Goal: Use online tool/utility: Utilize a website feature to perform a specific function

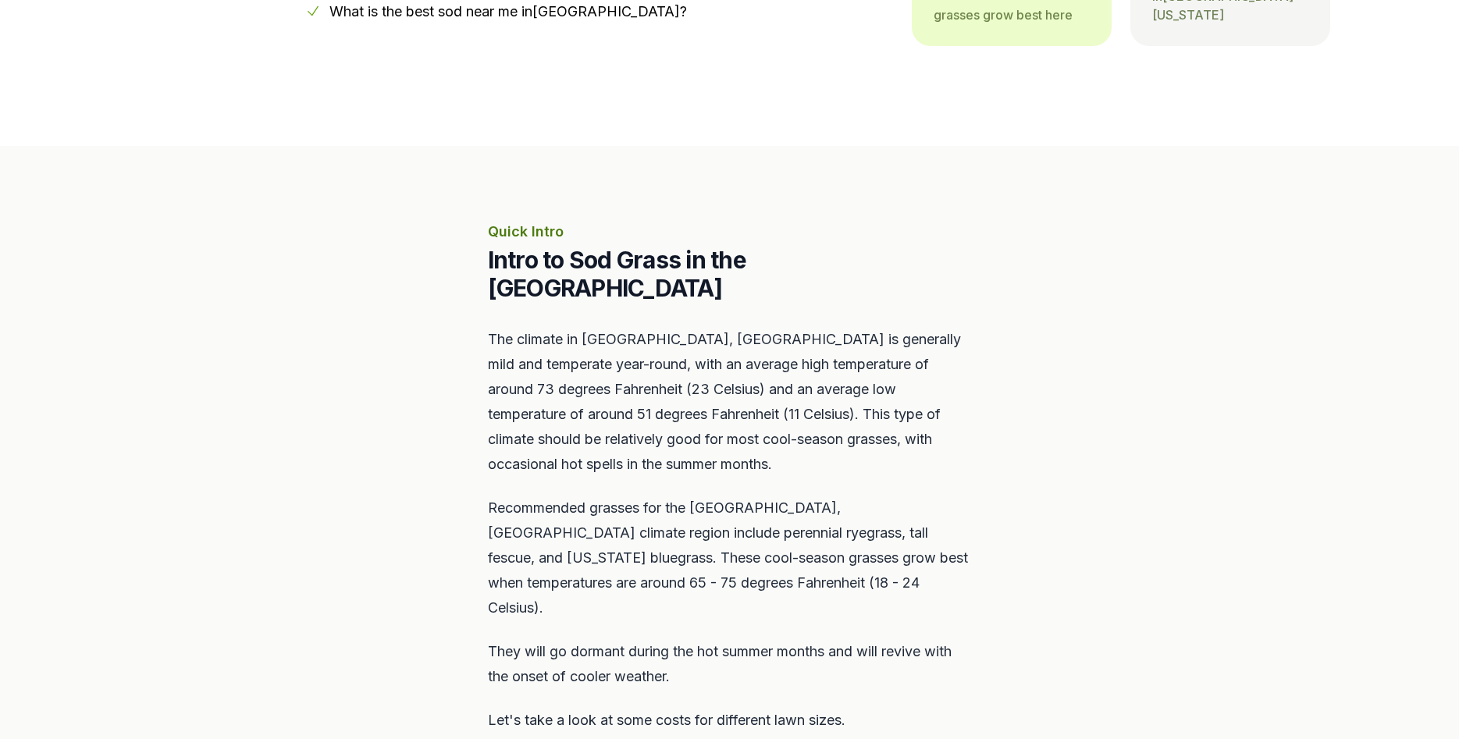
scroll to position [637, 0]
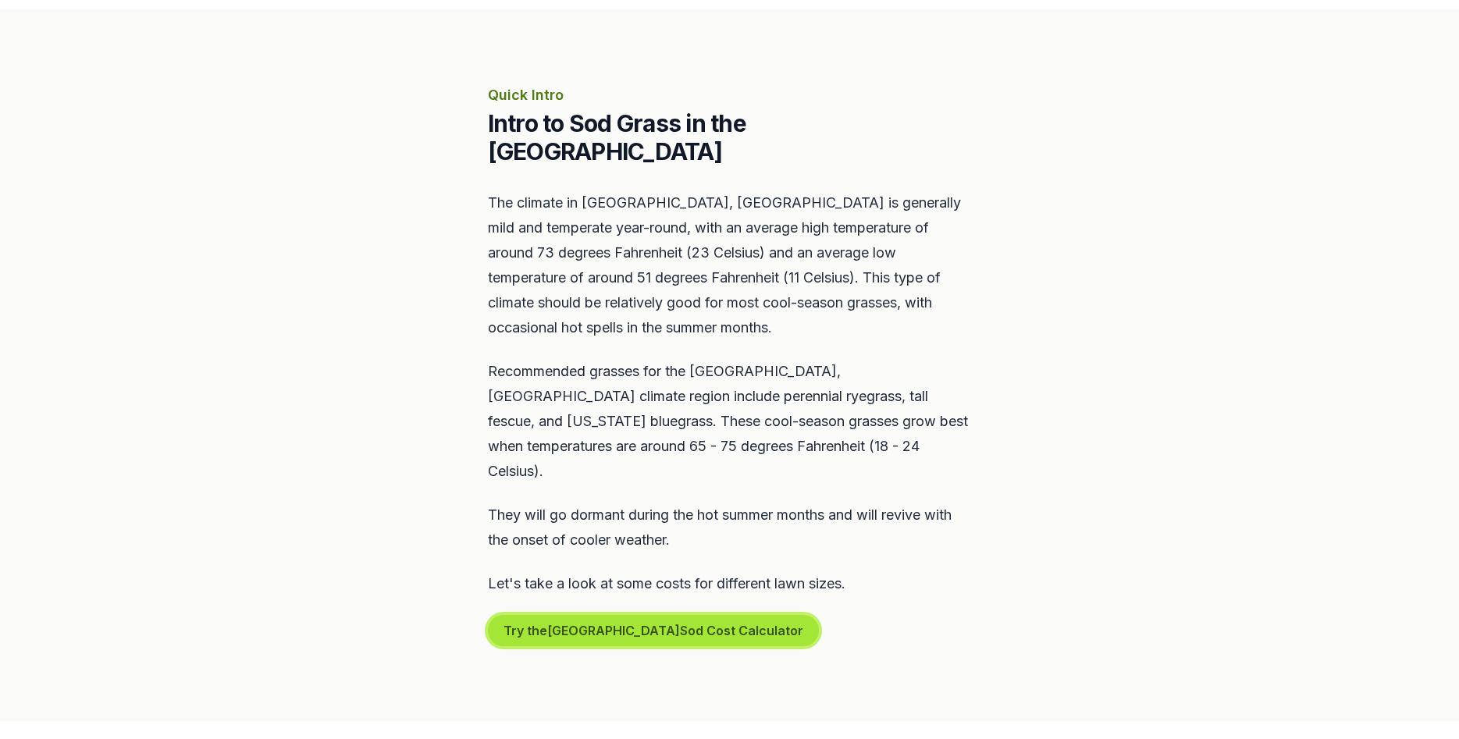
click at [712, 615] on button "Try the Scotts Valley Sod Cost Calculator" at bounding box center [653, 630] width 331 height 31
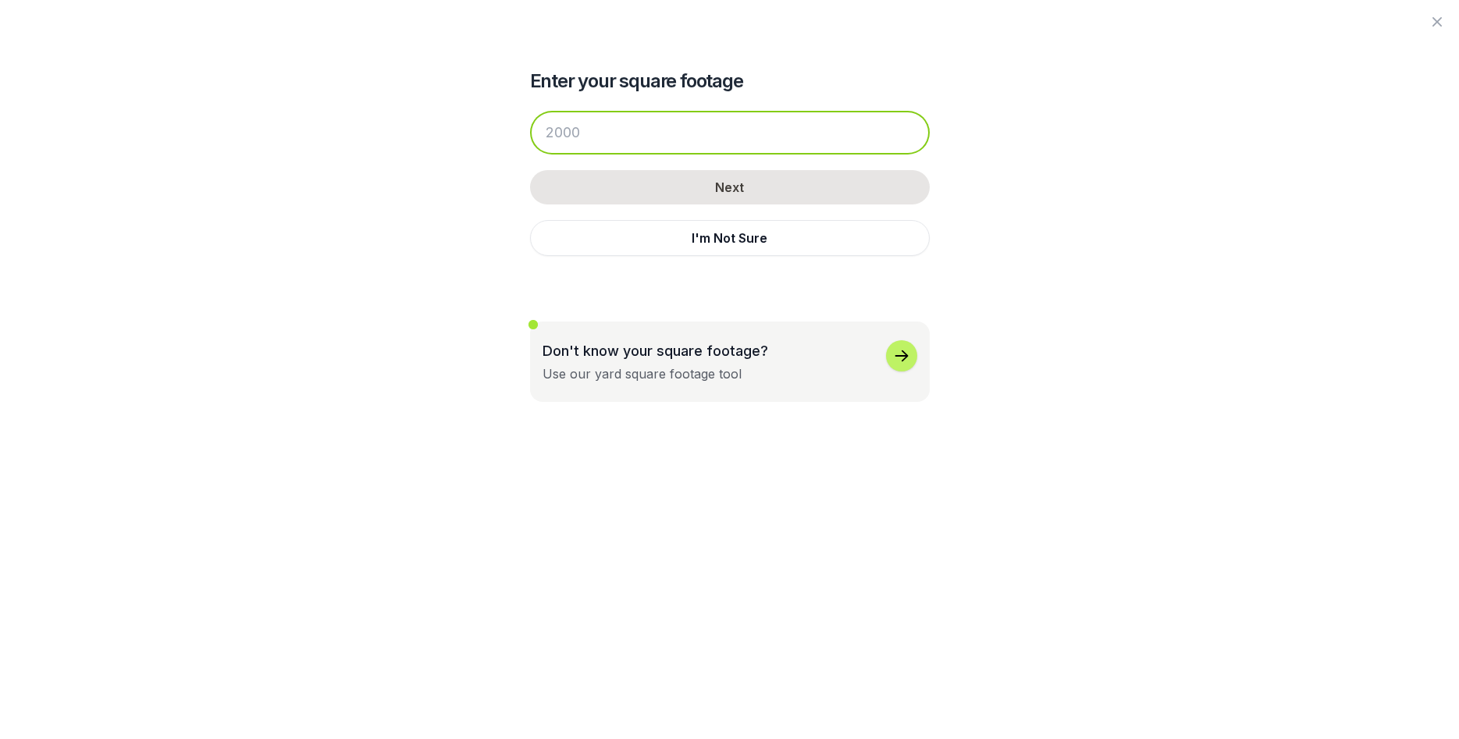
drag, startPoint x: 585, startPoint y: 132, endPoint x: 508, endPoint y: 133, distance: 76.5
click at [530, 133] on input "number" at bounding box center [730, 133] width 400 height 44
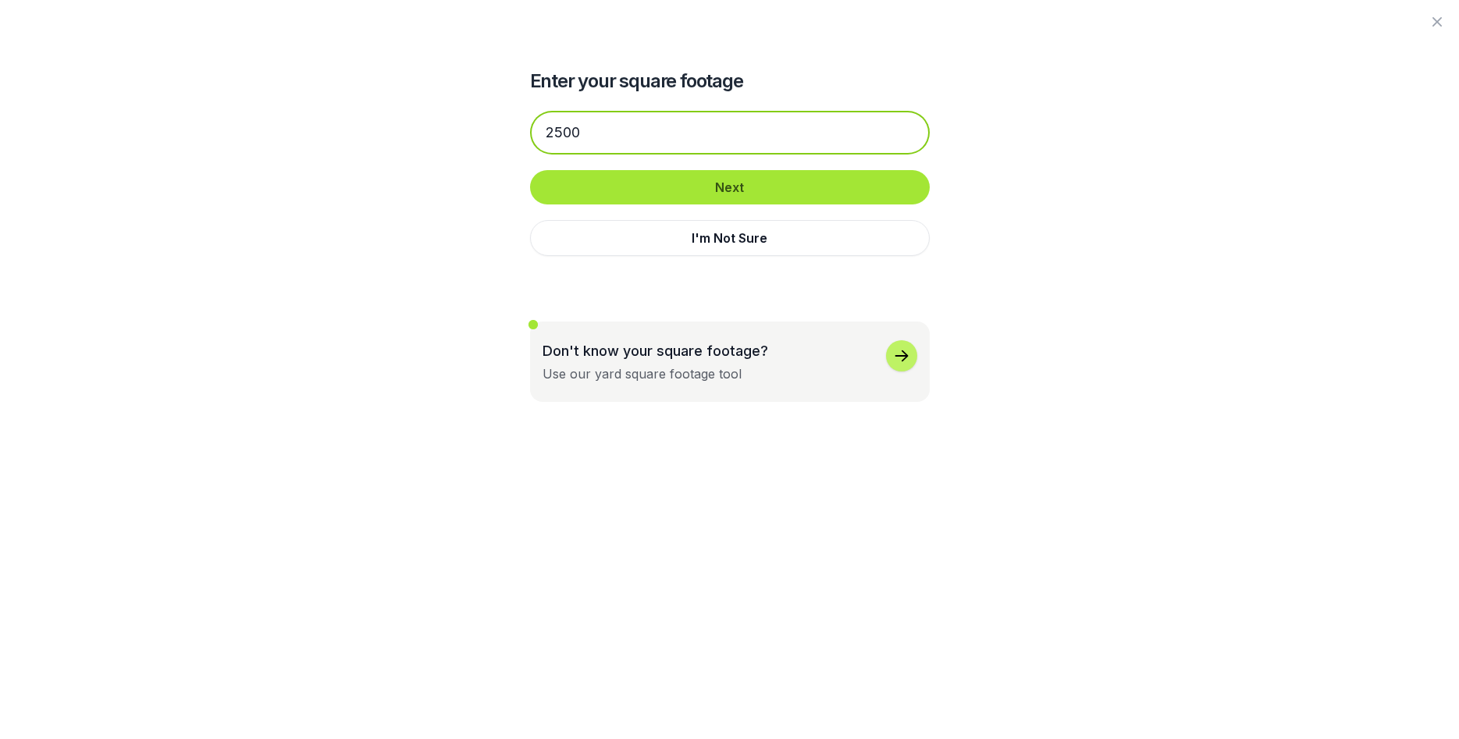
type input "2500"
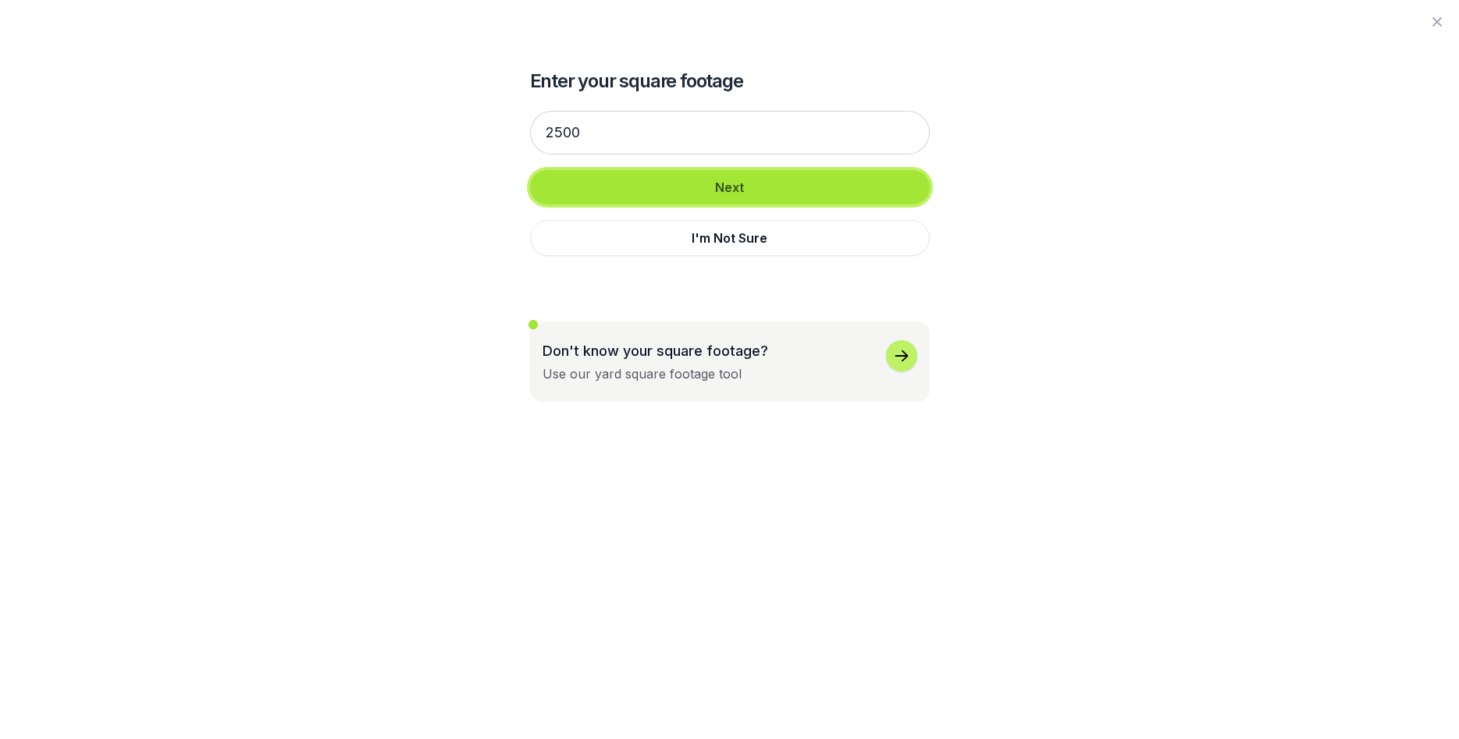
click at [727, 183] on button "Next" at bounding box center [730, 187] width 400 height 34
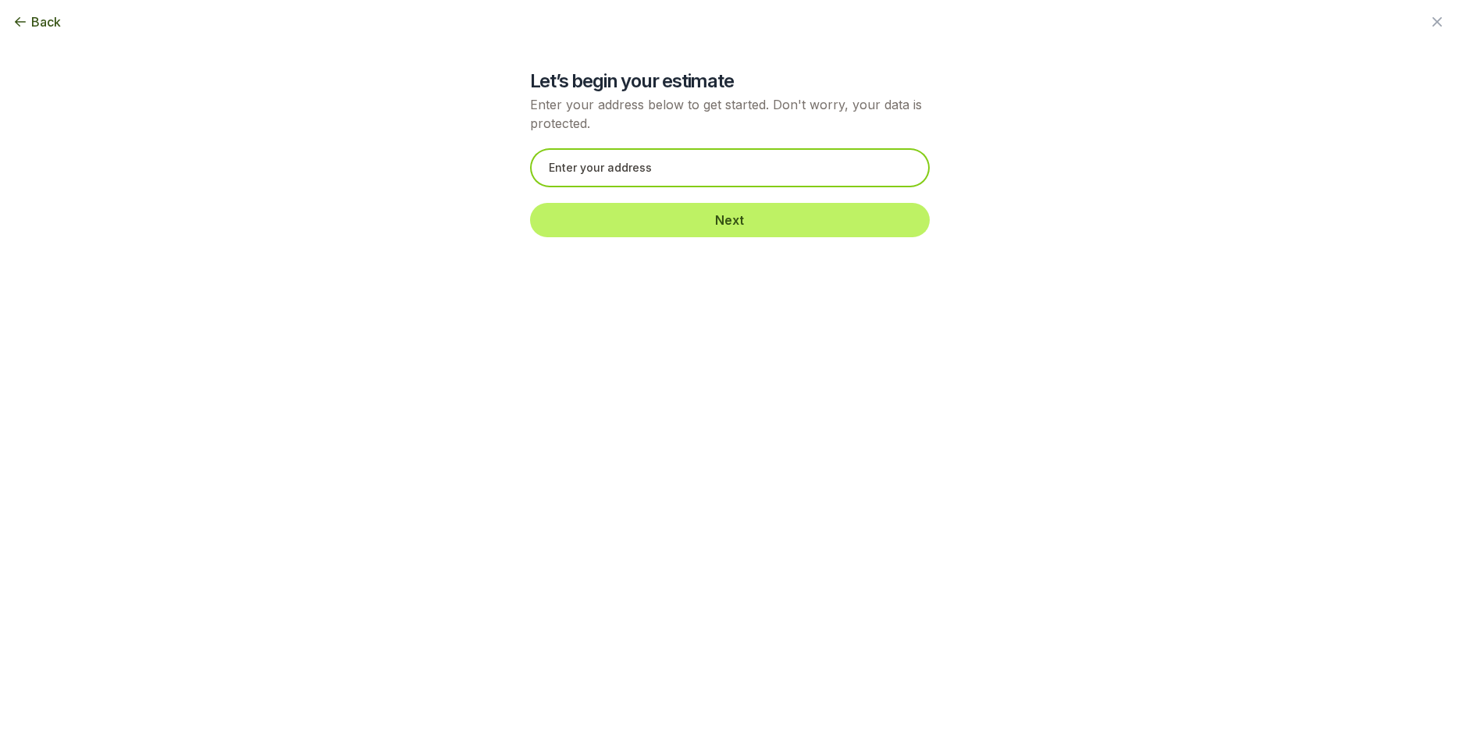
click at [695, 165] on input "text" at bounding box center [730, 167] width 400 height 39
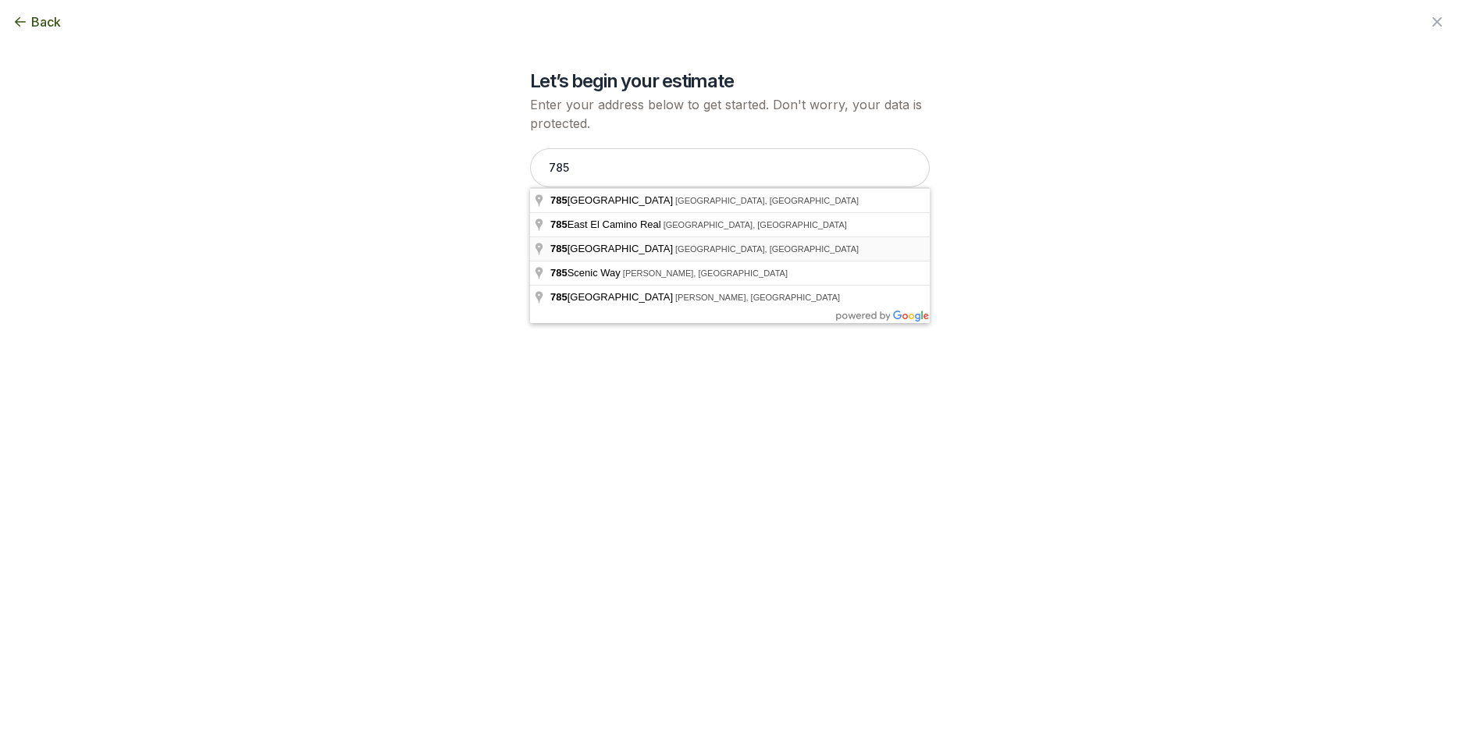
type input "[STREET_ADDRESS]"
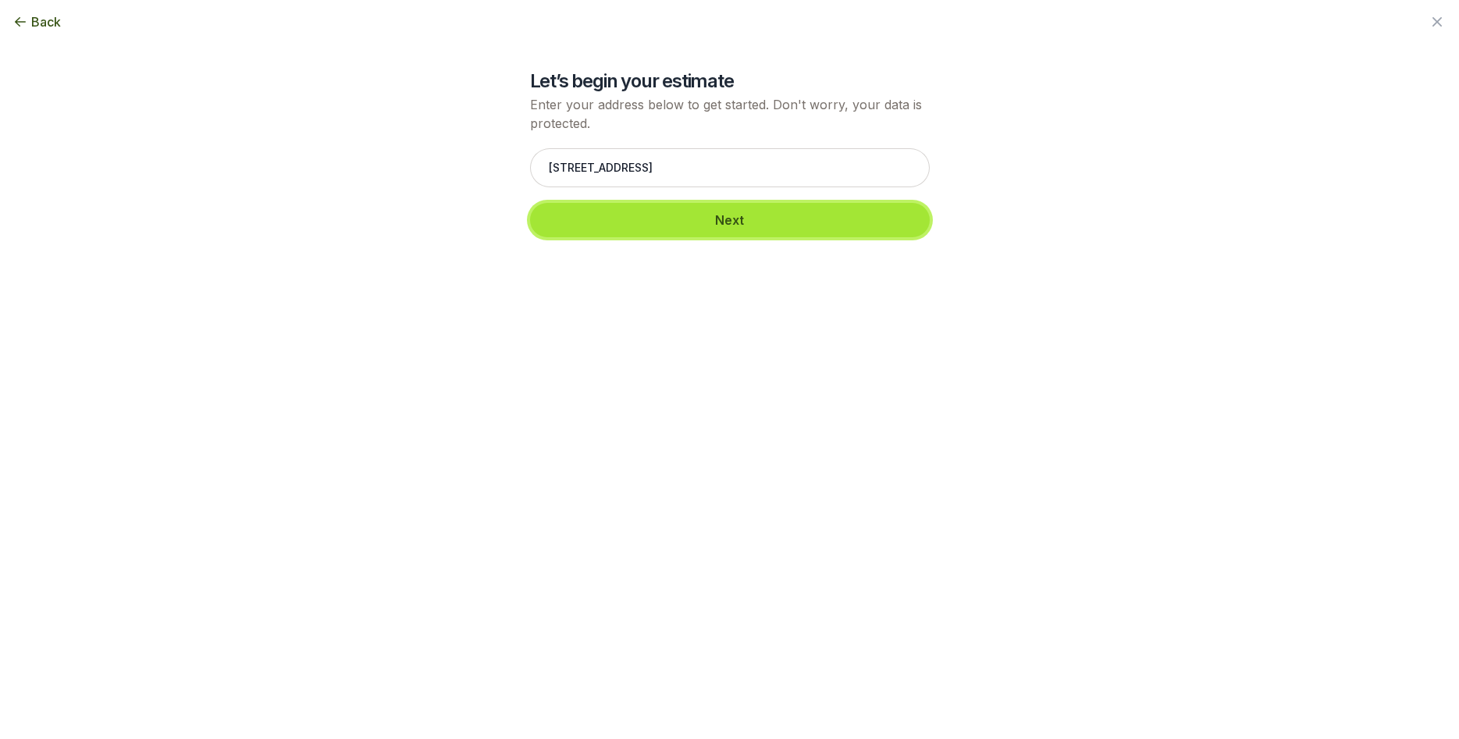
click at [741, 217] on button "Next" at bounding box center [730, 220] width 400 height 34
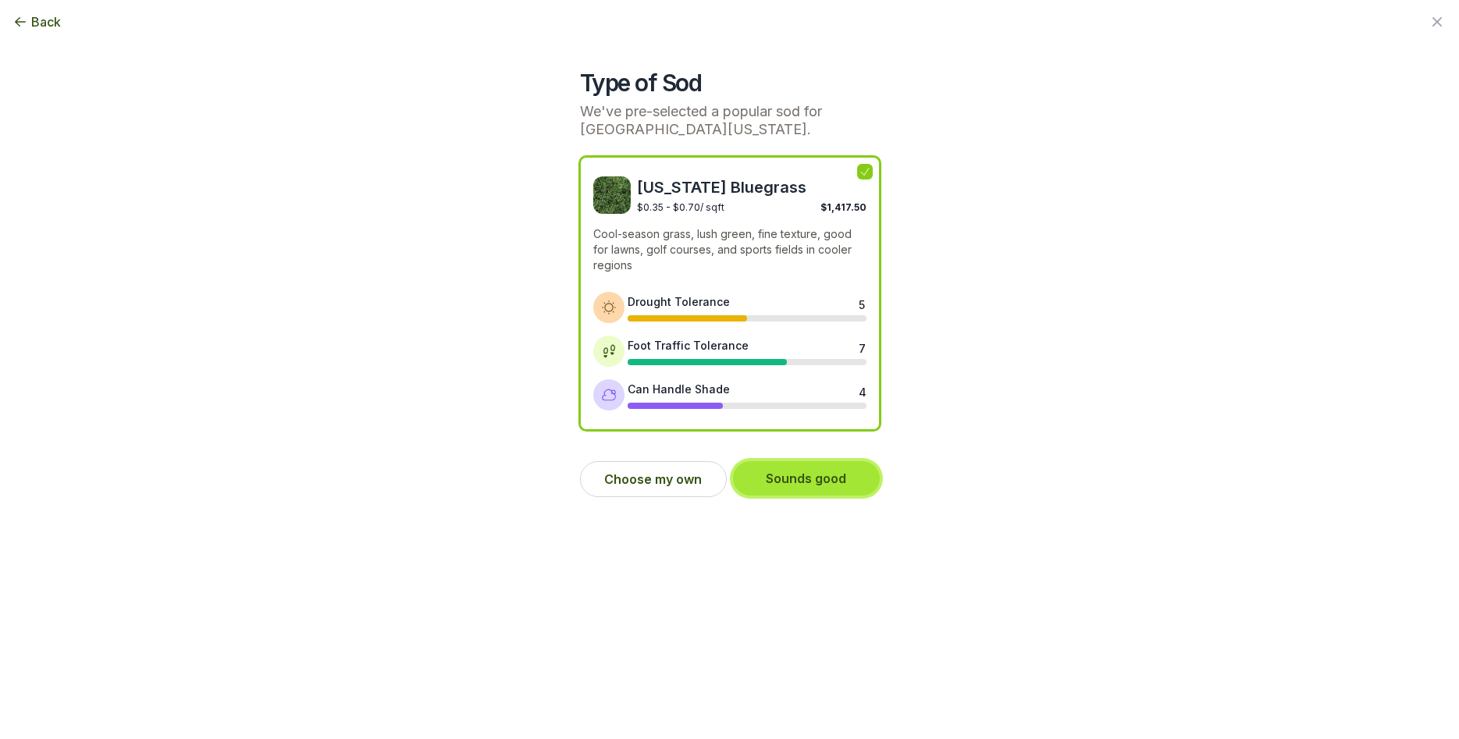
click at [809, 473] on button "Sounds good" at bounding box center [806, 478] width 147 height 34
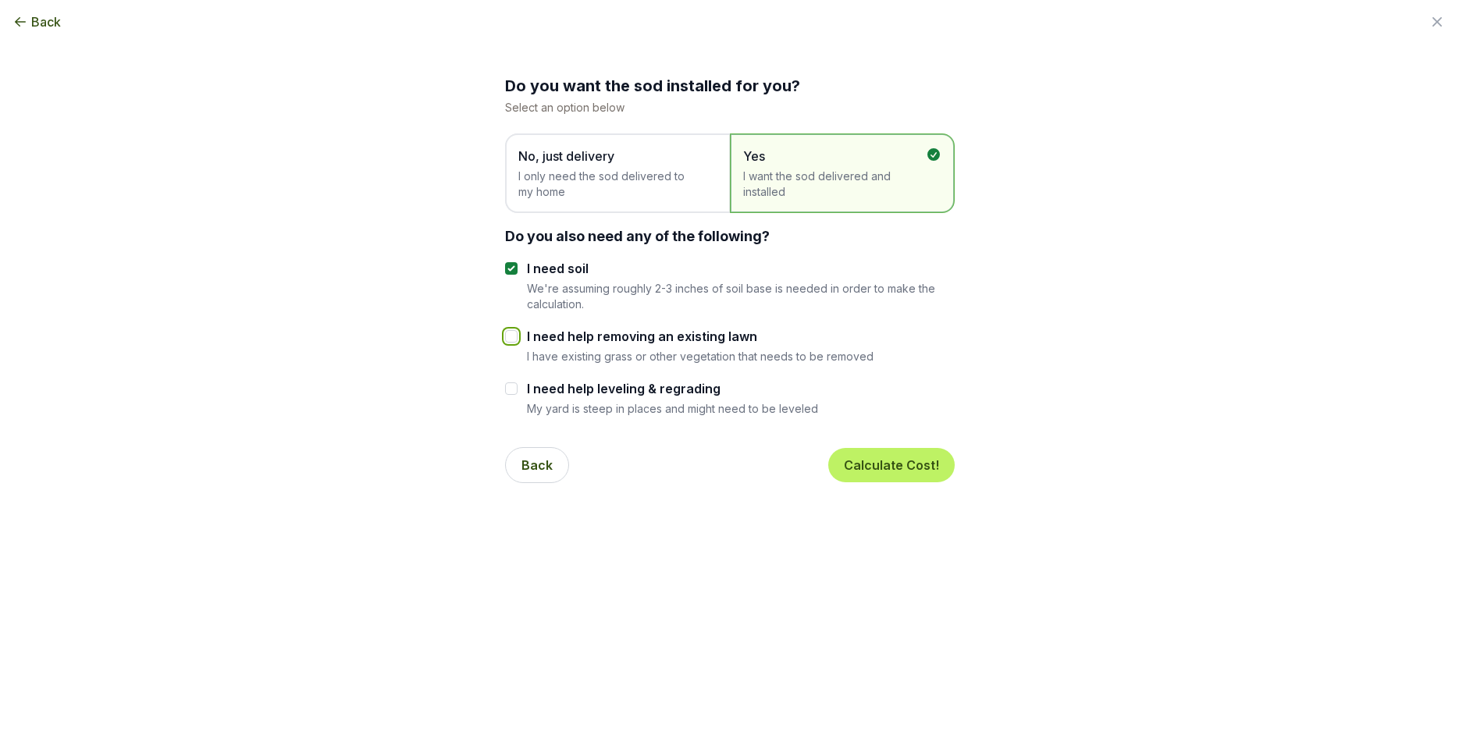
click at [511, 336] on input "I need help removing an existing lawn" at bounding box center [511, 336] width 12 height 12
checkbox input "true"
click at [510, 387] on input "I need help leveling & regrading" at bounding box center [511, 388] width 12 height 12
checkbox input "true"
click at [897, 460] on button "Calculate Cost!" at bounding box center [891, 465] width 126 height 34
